Goal: Task Accomplishment & Management: Use online tool/utility

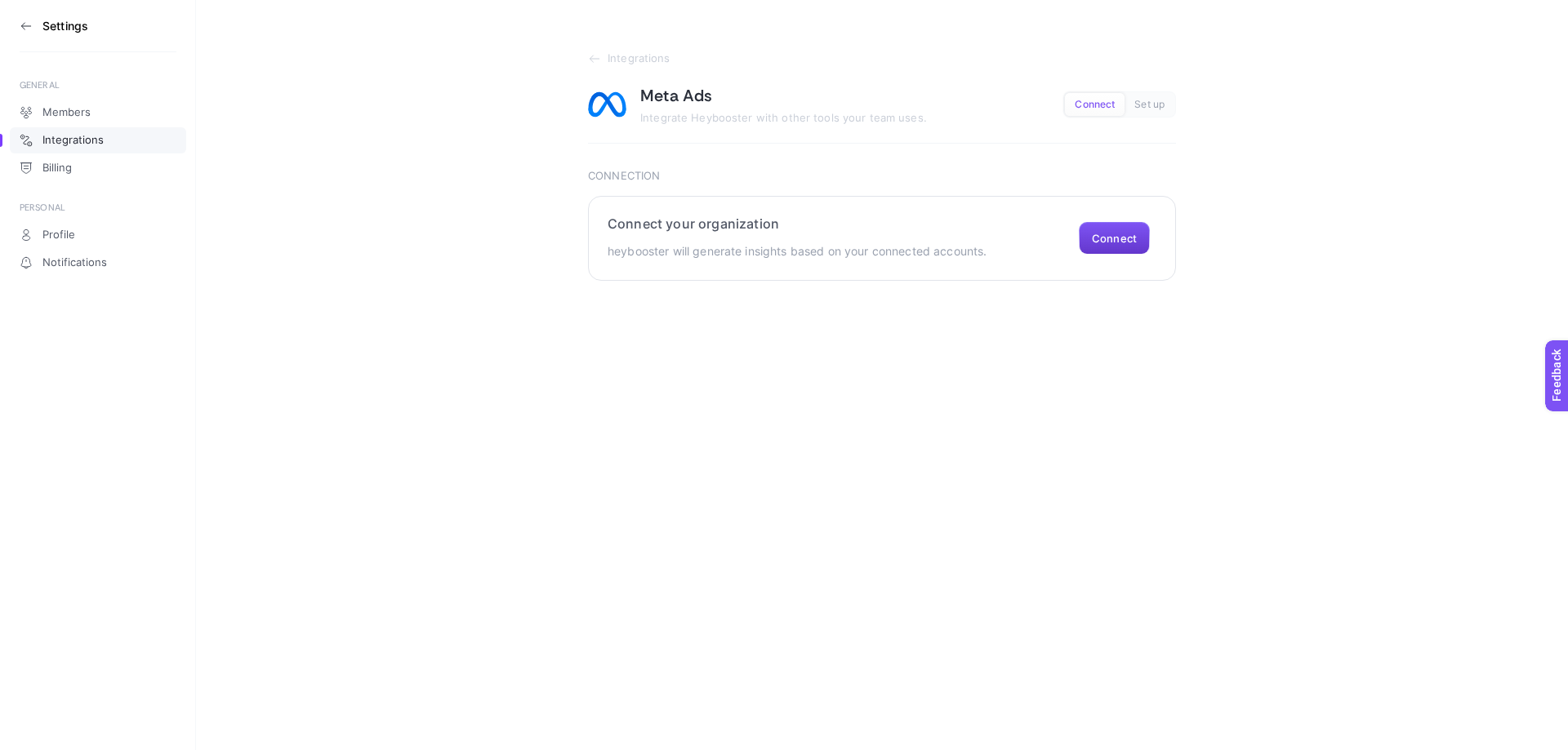
click at [1110, 233] on button "Connect" at bounding box center [1114, 238] width 71 height 33
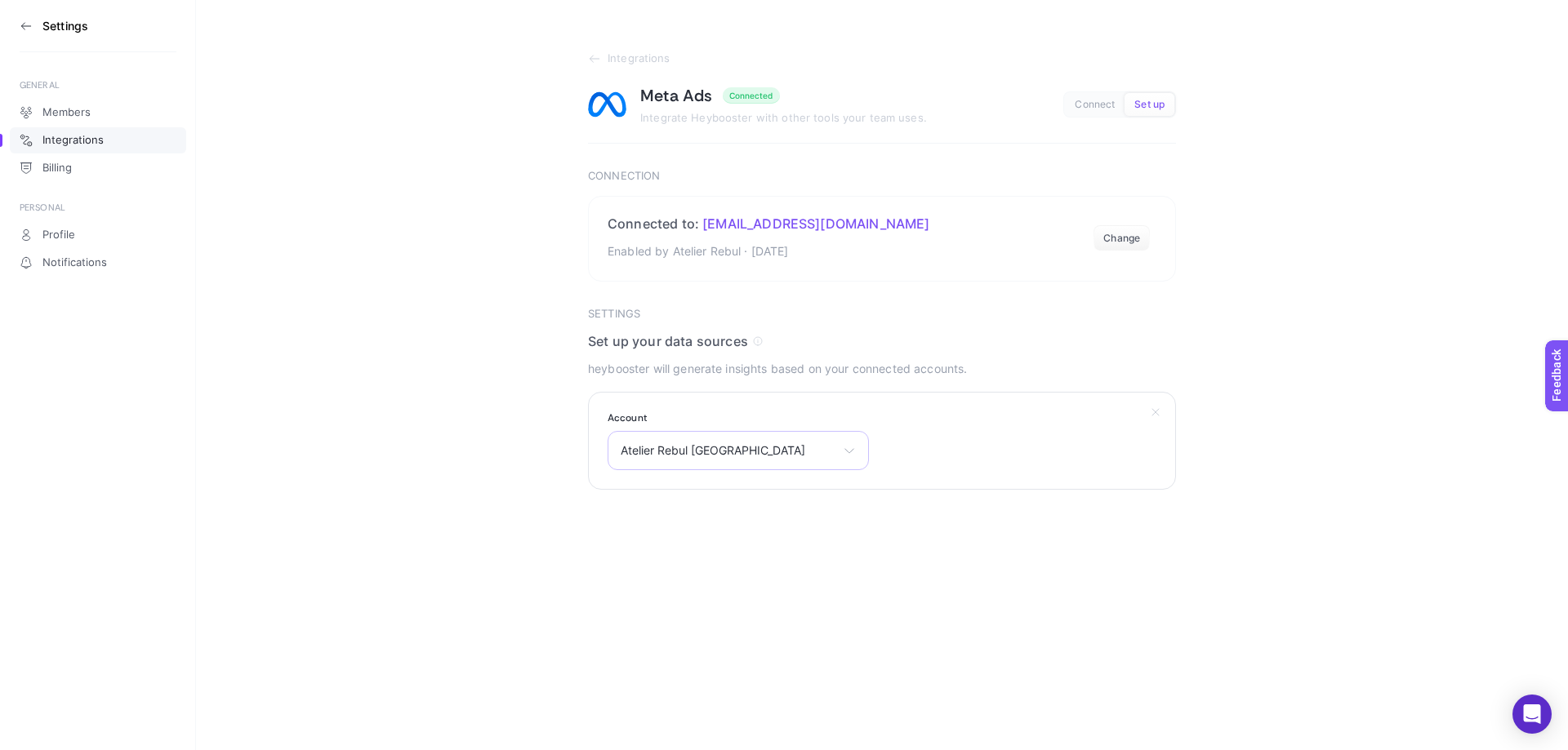
click at [797, 455] on span "Atelier Rebul [GEOGRAPHIC_DATA]" at bounding box center [728, 451] width 215 height 13
click at [474, 490] on html "Settings GENERAL Members Integrations Billing PERSONAL Profile Notifications In…" at bounding box center [784, 244] width 1568 height 490
click at [517, 316] on section "Integrations Meta Ads Connected Integrate Heybooster with other tools your team…" at bounding box center [881, 244] width 1371 height 490
click at [740, 439] on div "Atelier Rebul [GEOGRAPHIC_DATA] Atelier Rebul [GEOGRAPHIC_DATA] Atelier Rebul T…" at bounding box center [738, 451] width 261 height 39
click at [736, 601] on li "Rebul Data" at bounding box center [738, 601] width 253 height 26
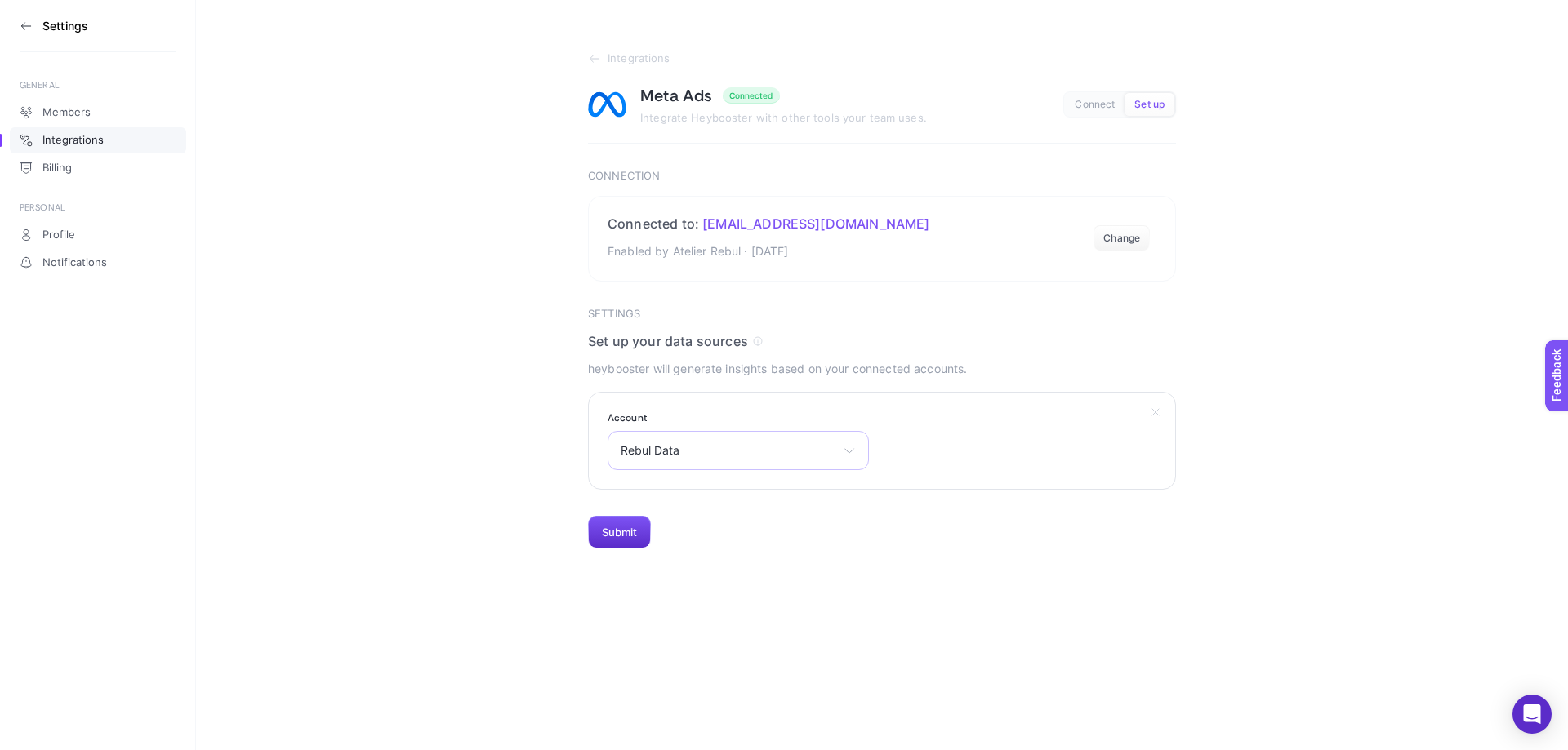
click at [706, 452] on span "Rebul Data" at bounding box center [728, 451] width 215 height 13
click at [841, 449] on div "Rebul Data Atelier Rebul Türkiye Atelier Rebul Trendyol Atelier Rebul Hepsibura…" at bounding box center [738, 451] width 261 height 39
click at [758, 528] on li "Atelier Rebul [GEOGRAPHIC_DATA]" at bounding box center [738, 522] width 253 height 26
click at [742, 451] on span "Atelier Rebul [GEOGRAPHIC_DATA]" at bounding box center [728, 451] width 215 height 13
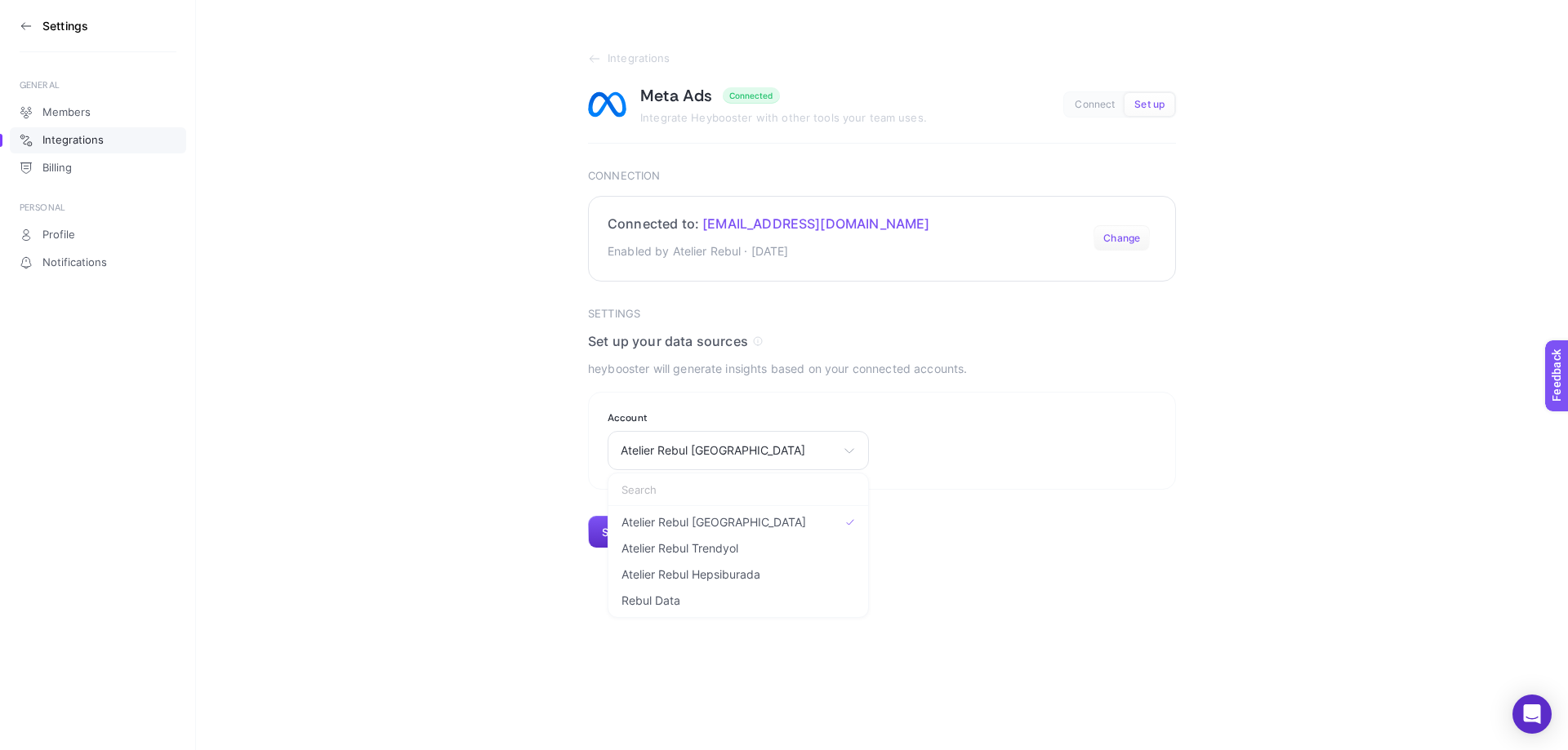
click at [1136, 233] on button "Change" at bounding box center [1121, 239] width 56 height 26
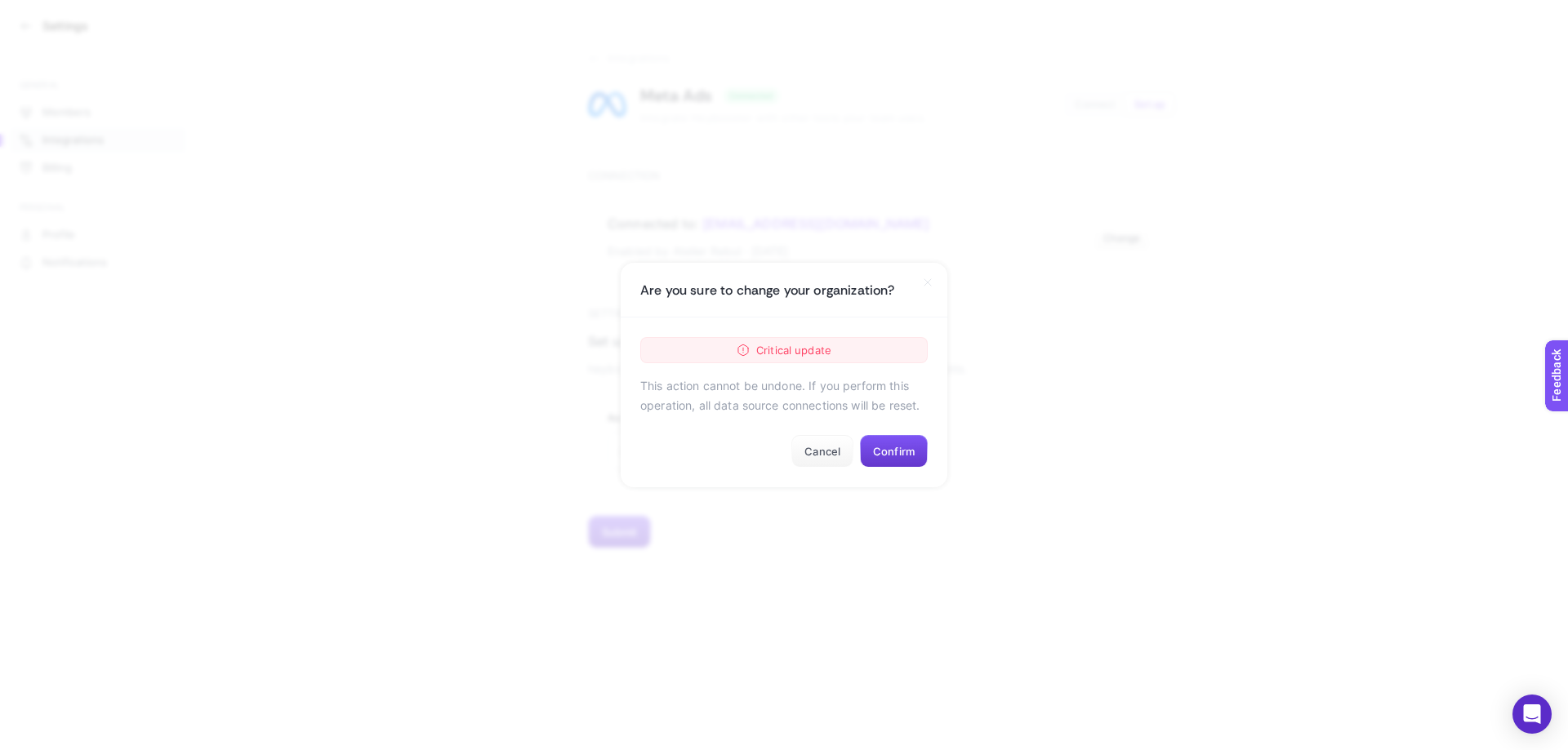
click at [885, 446] on button "Confirm" at bounding box center [894, 451] width 68 height 33
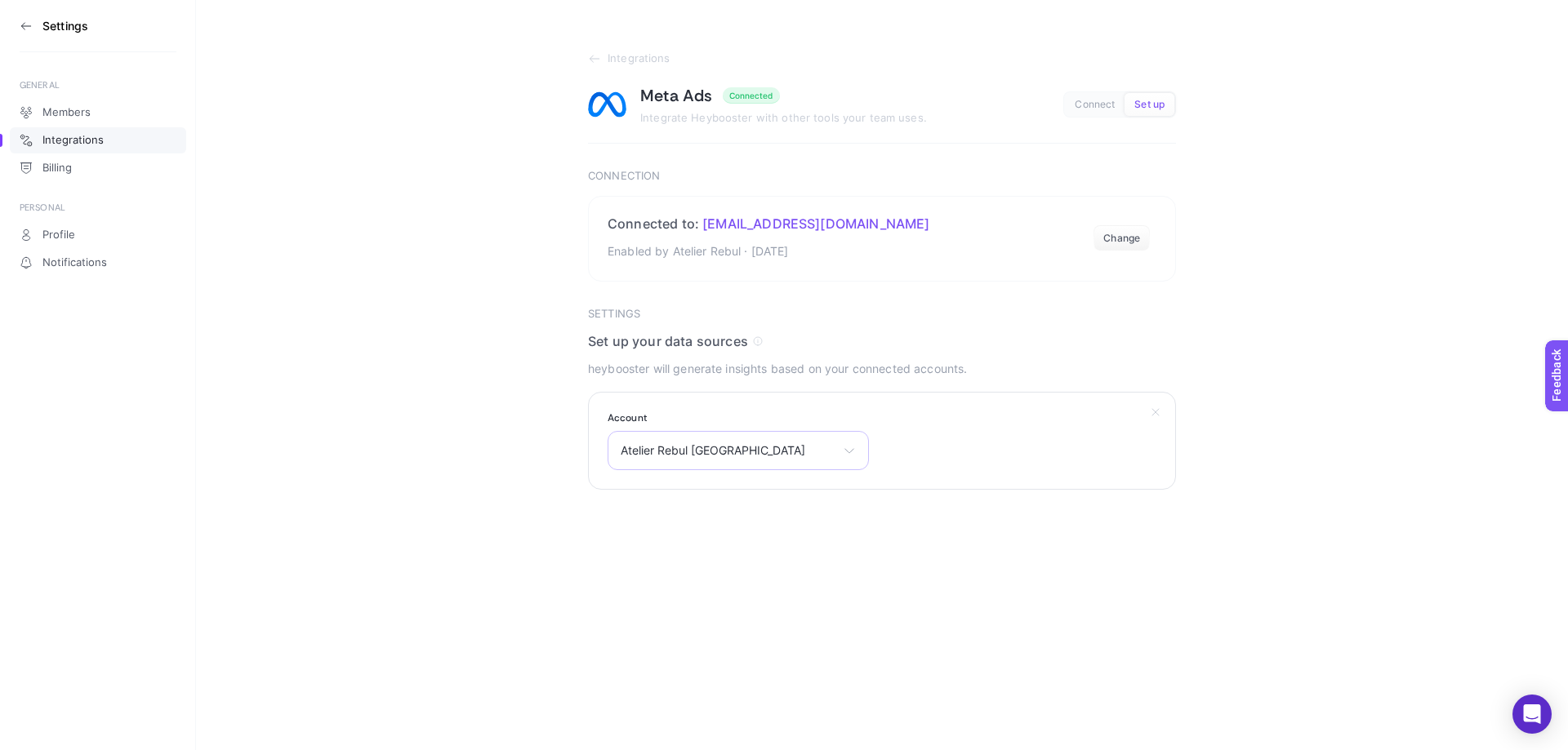
click at [779, 456] on div "Atelier Rebul [GEOGRAPHIC_DATA] Atelier Rebul [GEOGRAPHIC_DATA] Atelier Rebul T…" at bounding box center [738, 451] width 261 height 39
click at [1094, 102] on span "Connect" at bounding box center [1094, 104] width 40 height 12
click at [704, 453] on span "Atelier Rebul [GEOGRAPHIC_DATA]" at bounding box center [728, 451] width 215 height 13
click at [1139, 110] on span "Set up" at bounding box center [1149, 104] width 30 height 12
